Goal: Information Seeking & Learning: Compare options

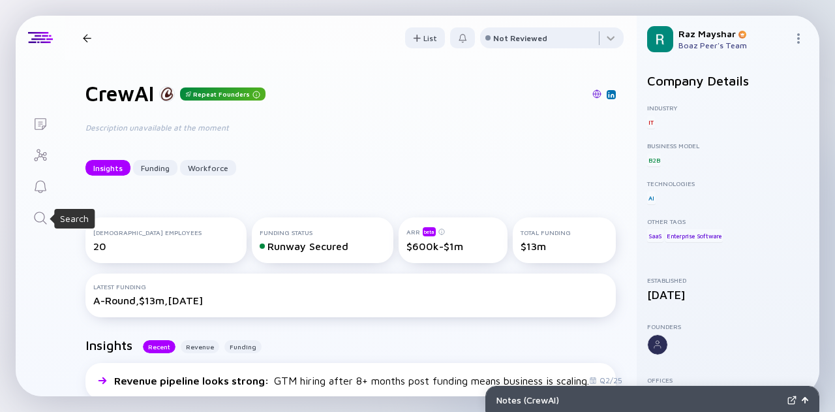
click at [40, 219] on icon "Search" at bounding box center [41, 218] width 16 height 16
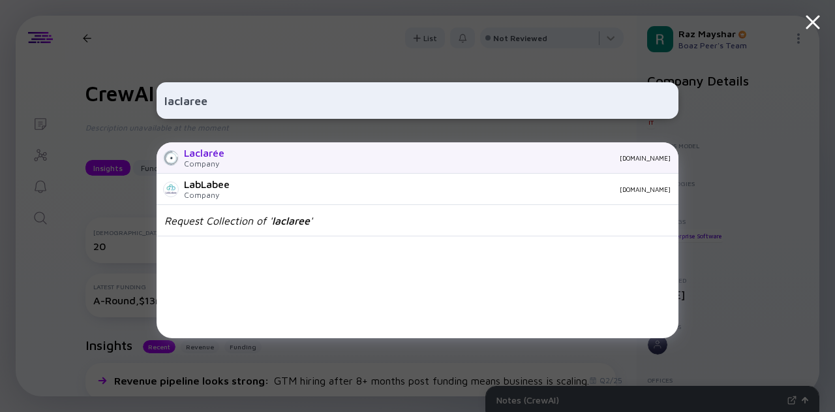
type input "laclaree"
click at [273, 156] on div "[DOMAIN_NAME]" at bounding box center [453, 158] width 436 height 8
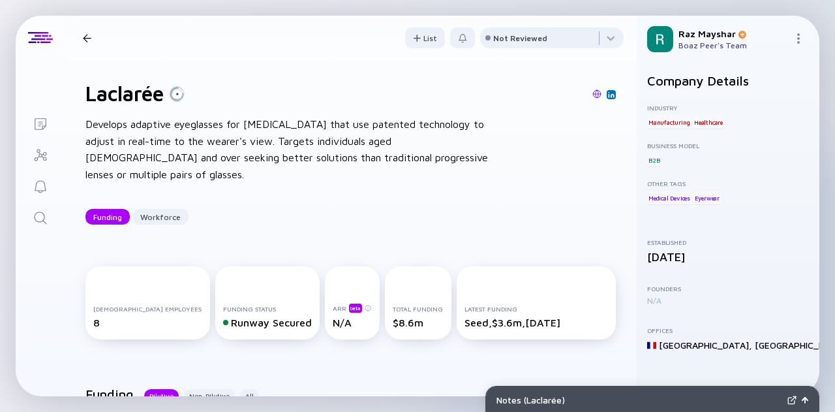
click at [44, 214] on icon "Search" at bounding box center [41, 218] width 16 height 16
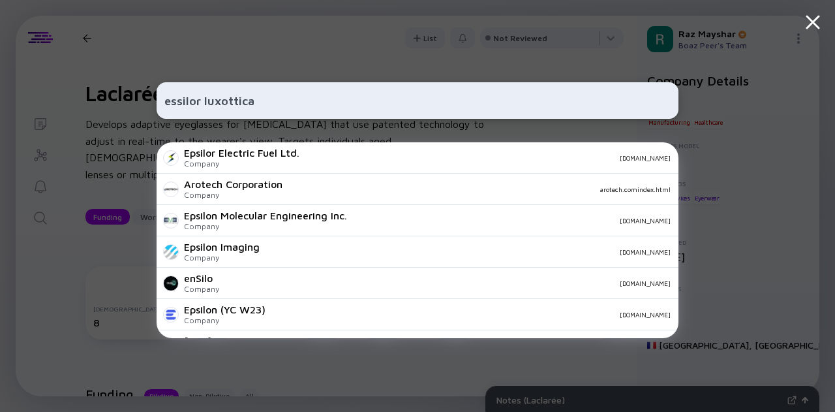
click at [274, 87] on div "essilor luxottica" at bounding box center [418, 100] width 522 height 37
click at [265, 102] on input "essilor luxottica" at bounding box center [417, 100] width 506 height 23
paste input "deepoptics"
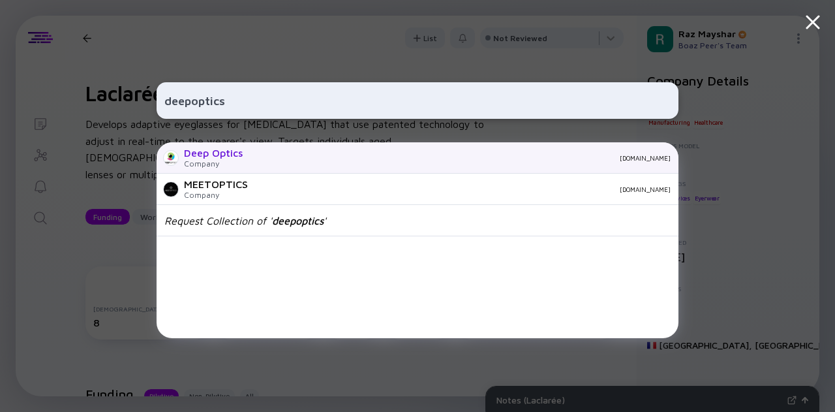
type input "deepoptics"
click at [249, 166] on div "Deep Optics Company [DOMAIN_NAME]" at bounding box center [418, 157] width 522 height 31
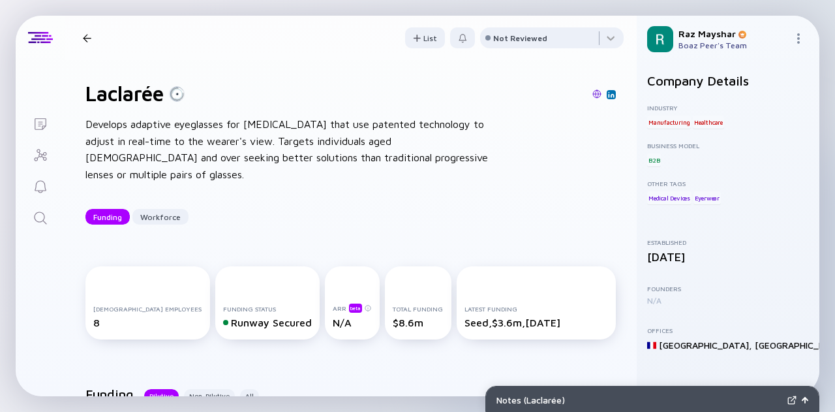
click at [52, 212] on link "Search" at bounding box center [40, 216] width 49 height 31
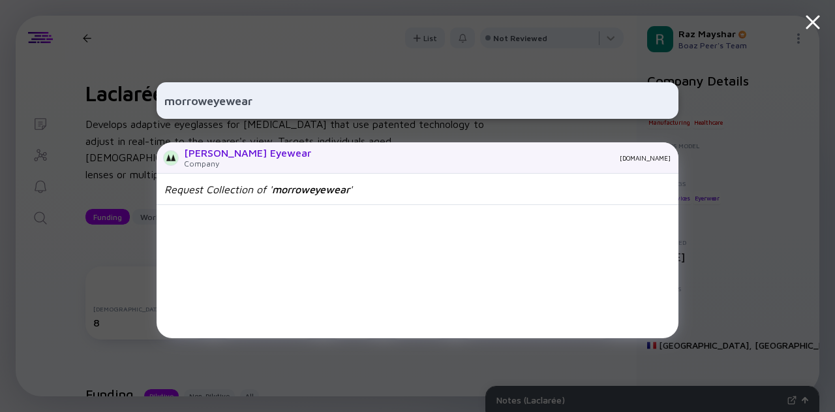
type input "morroweyewear"
click at [231, 149] on div "[PERSON_NAME] Eyewear" at bounding box center [247, 153] width 127 height 12
